Goal: Information Seeking & Learning: Check status

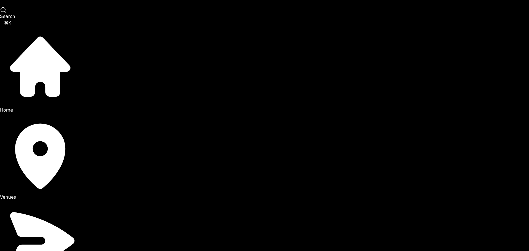
drag, startPoint x: 295, startPoint y: 99, endPoint x: 286, endPoint y: 100, distance: 9.1
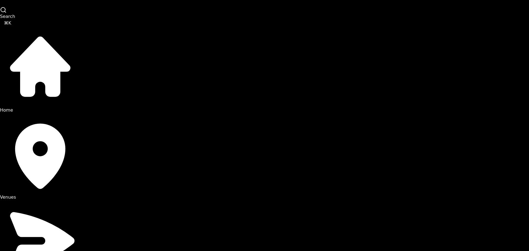
drag, startPoint x: 191, startPoint y: 74, endPoint x: 174, endPoint y: 73, distance: 17.7
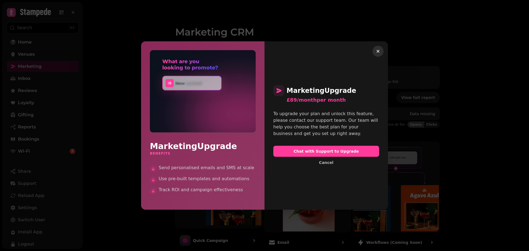
click at [378, 51] on icon "button" at bounding box center [377, 51] width 3 height 3
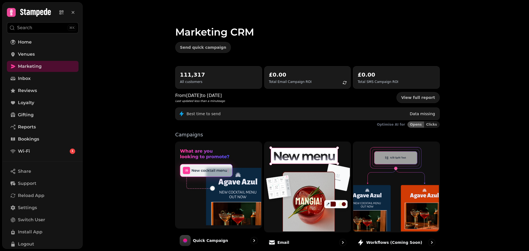
click at [467, 109] on div "Marketing CRM Send quick campaign 111,317 All customers £0.00 Total Email Campa…" at bounding box center [306, 125] width 446 height 251
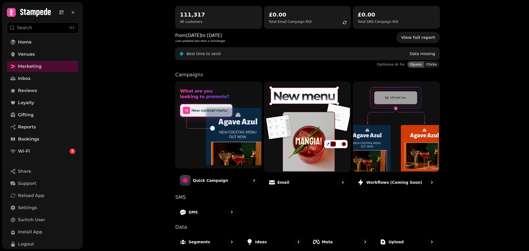
scroll to position [32, 0]
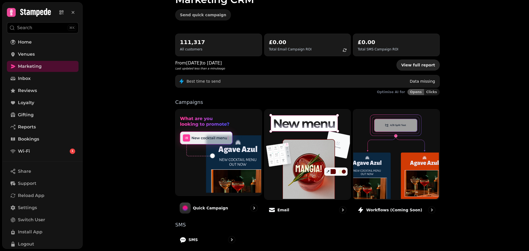
click at [429, 67] on link "View full report" at bounding box center [417, 64] width 43 height 11
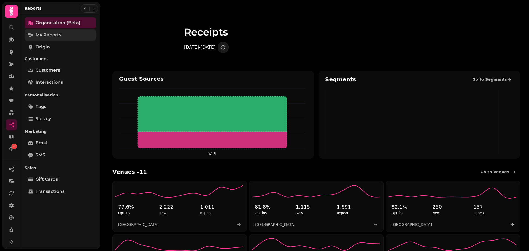
click at [50, 35] on span "My Reports" at bounding box center [49, 35] width 26 height 7
